Goal: Information Seeking & Learning: Learn about a topic

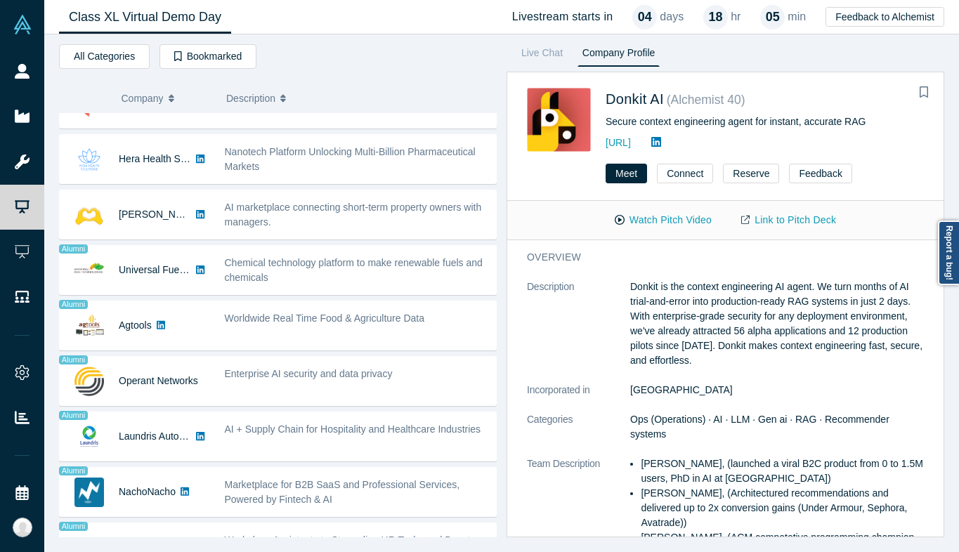
scroll to position [677, 0]
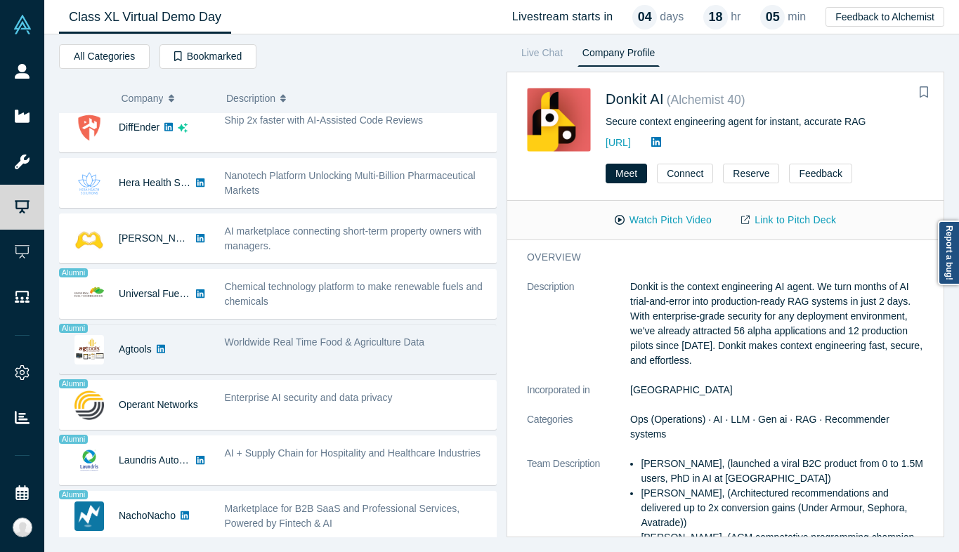
click at [365, 356] on div "Worldwide Real Time Food & Agriculture Data" at bounding box center [356, 349] width 279 height 44
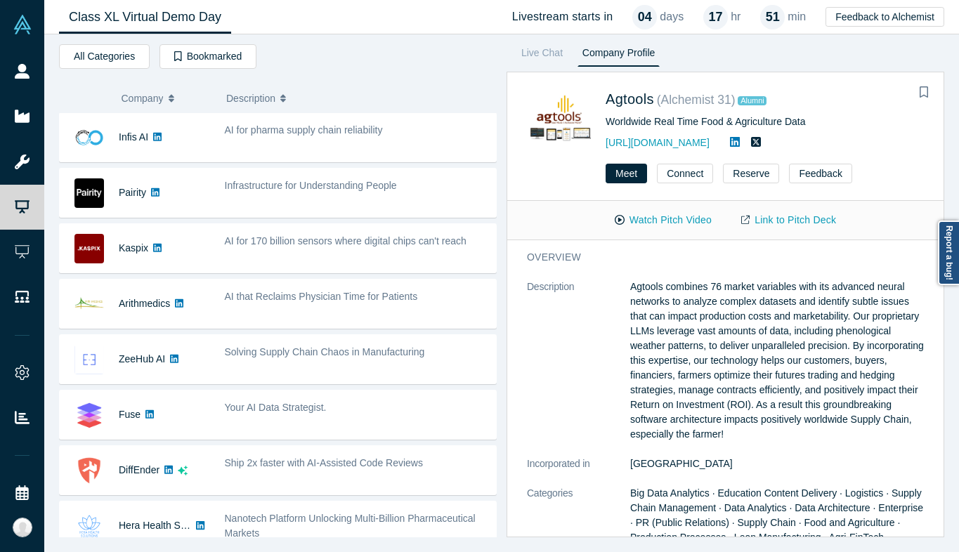
scroll to position [335, 0]
